Goal: Book appointment/travel/reservation

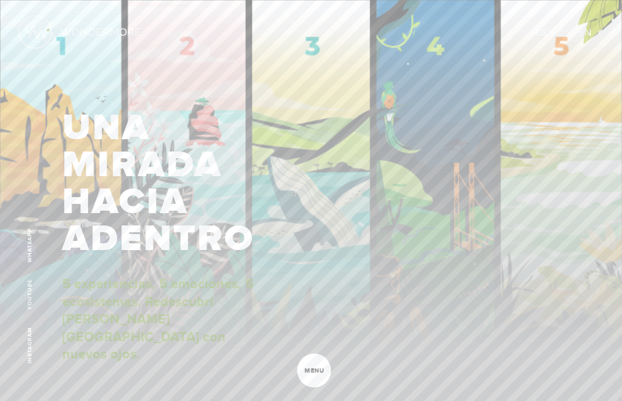
click at [48, 30] on img at bounding box center [34, 31] width 33 height 33
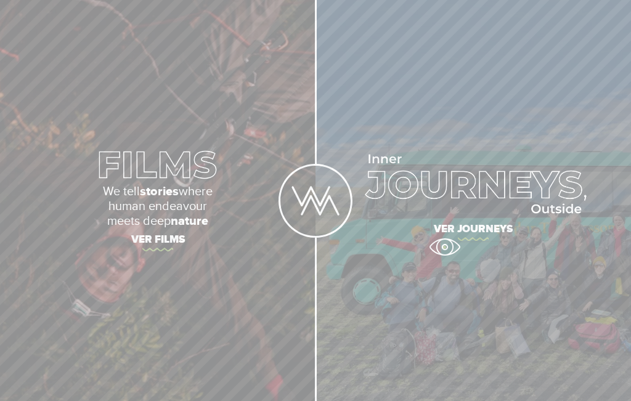
click at [444, 247] on link "Ver journeys" at bounding box center [474, 200] width 316 height 401
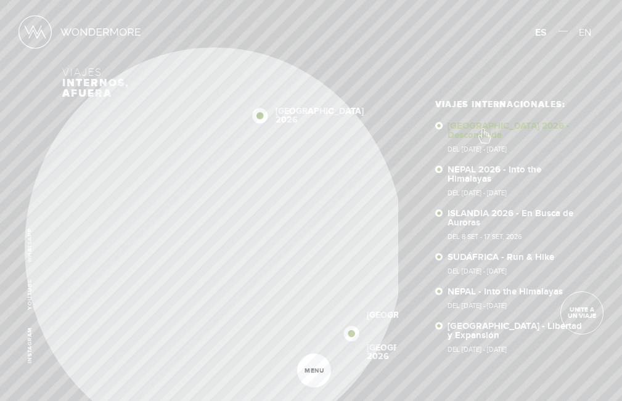
click at [483, 128] on link "SUDÁFRICA 2026 - Desconocida Del 16 - 29 OCT 2026" at bounding box center [516, 136] width 137 height 31
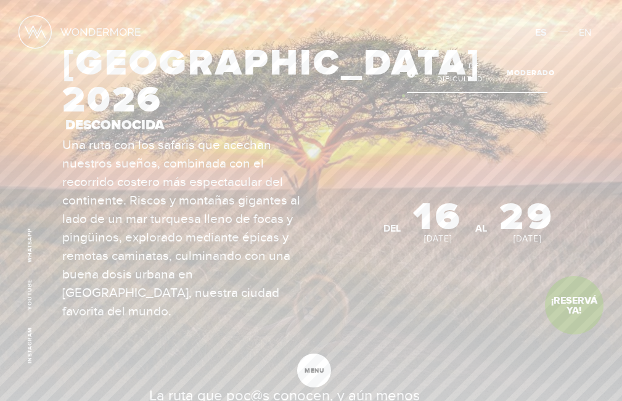
click at [403, 96] on div "SUDÁFRICA 2026 Desconocida Nivel de Dificultad: Moderado" at bounding box center [308, 88] width 493 height 95
click at [435, 86] on span "Nivel de Dificultad:" at bounding box center [461, 73] width 83 height 27
click at [513, 80] on span "Moderado" at bounding box center [531, 73] width 48 height 14
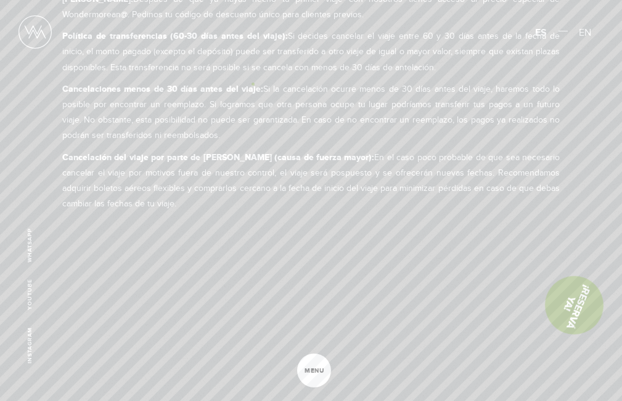
scroll to position [6954, 0]
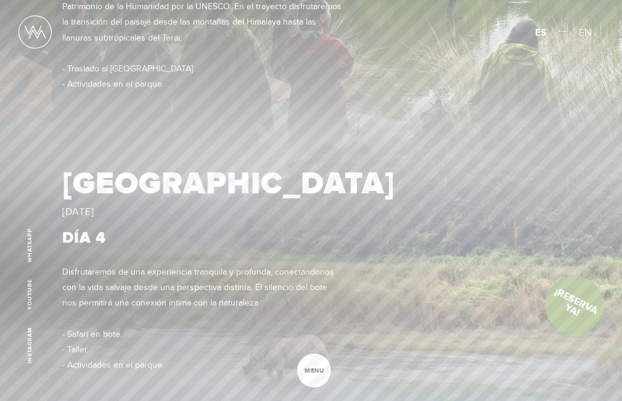
scroll to position [1699, 0]
